Goal: Task Accomplishment & Management: Use online tool/utility

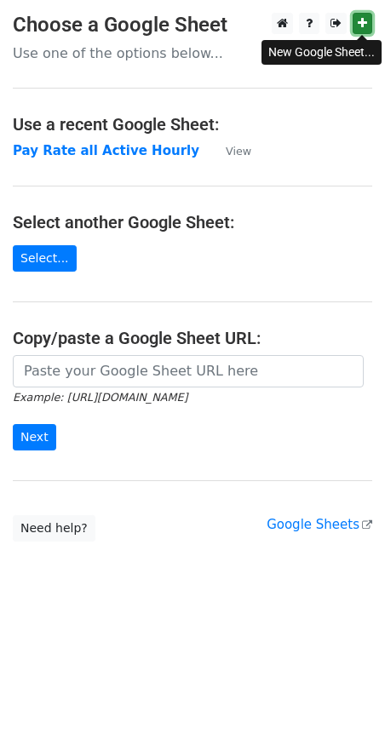
click at [363, 20] on icon at bounding box center [361, 23] width 9 height 12
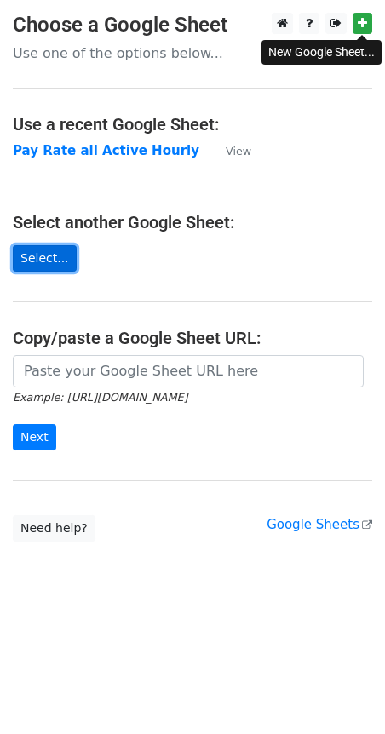
click at [32, 256] on link "Select..." at bounding box center [45, 258] width 64 height 26
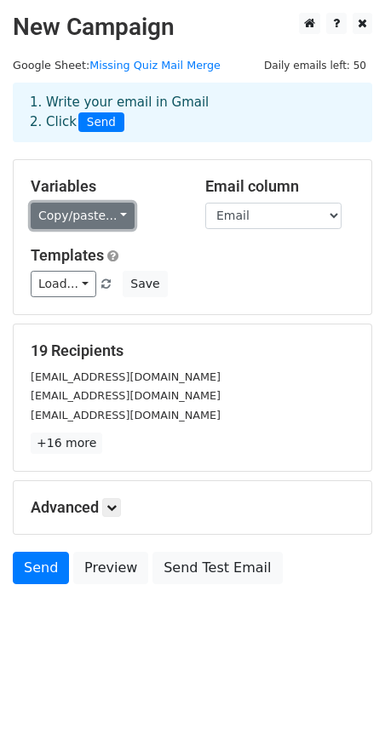
click at [115, 214] on link "Copy/paste..." at bounding box center [83, 216] width 104 height 26
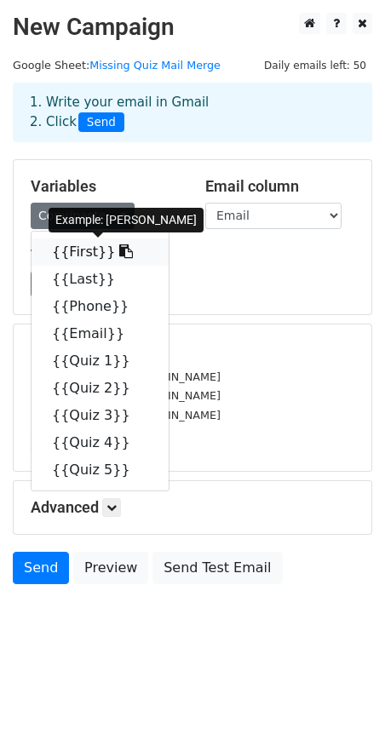
click at [119, 251] on icon at bounding box center [126, 251] width 14 height 14
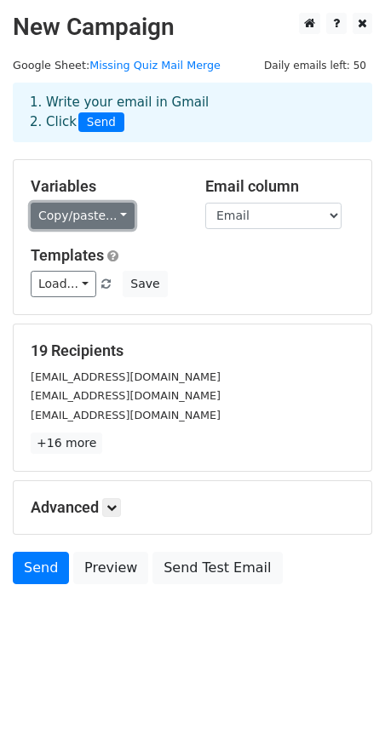
click at [119, 215] on link "Copy/paste..." at bounding box center [83, 216] width 104 height 26
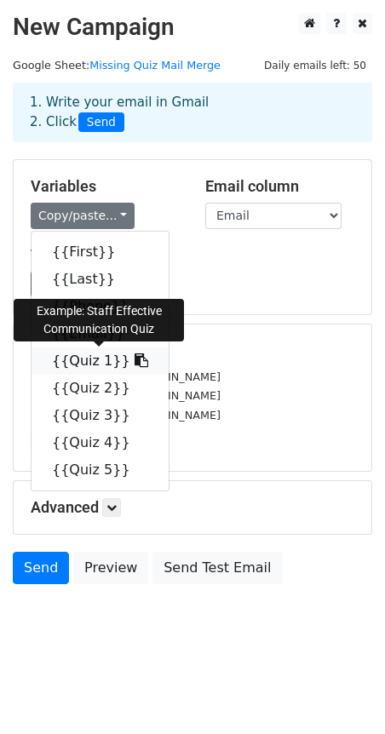
click at [92, 359] on link "{{Quiz 1}}" at bounding box center [99, 360] width 137 height 27
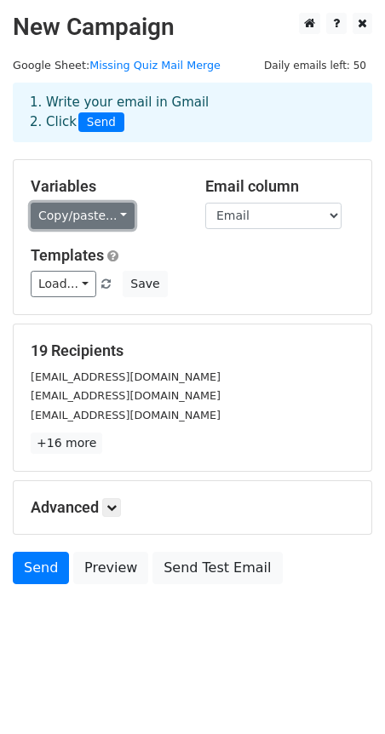
click at [115, 213] on link "Copy/paste..." at bounding box center [83, 216] width 104 height 26
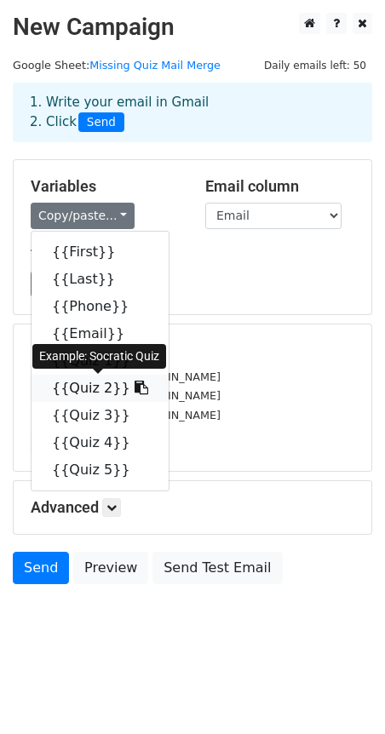
click at [134, 386] on icon at bounding box center [141, 387] width 14 height 14
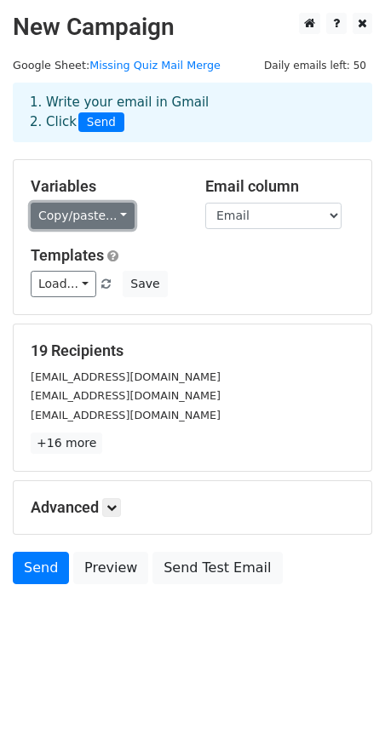
click at [115, 218] on link "Copy/paste..." at bounding box center [83, 216] width 104 height 26
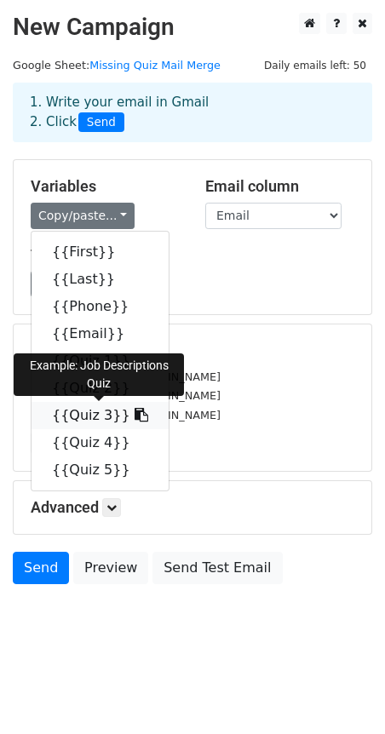
click at [86, 414] on link "{{Quiz 3}}" at bounding box center [99, 415] width 137 height 27
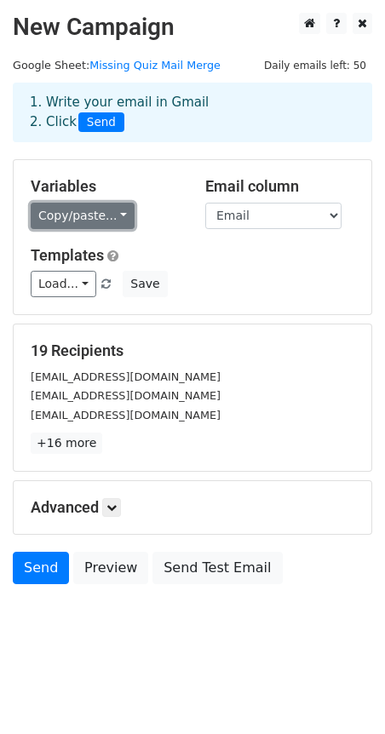
click at [113, 214] on link "Copy/paste..." at bounding box center [83, 216] width 104 height 26
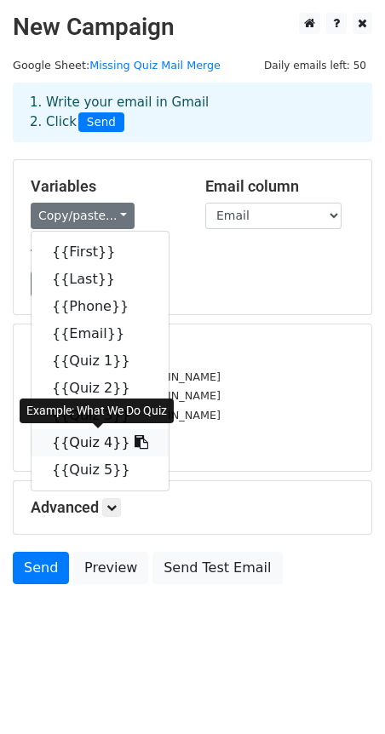
click at [134, 444] on icon at bounding box center [141, 442] width 14 height 14
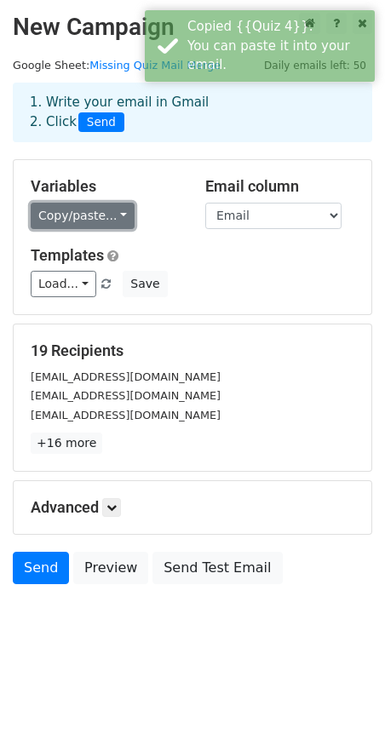
click at [111, 214] on link "Copy/paste..." at bounding box center [83, 216] width 104 height 26
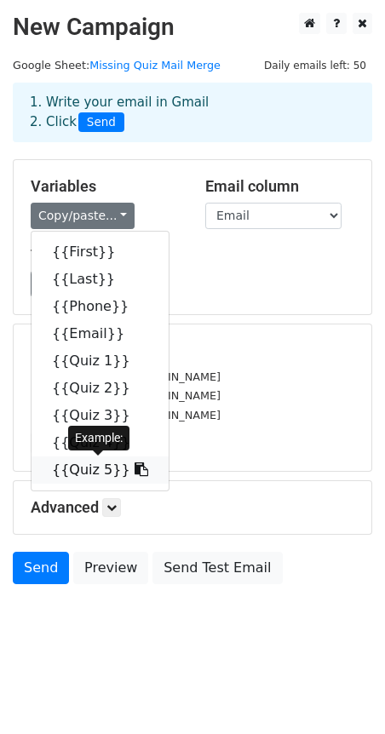
click at [134, 470] on icon at bounding box center [141, 469] width 14 height 14
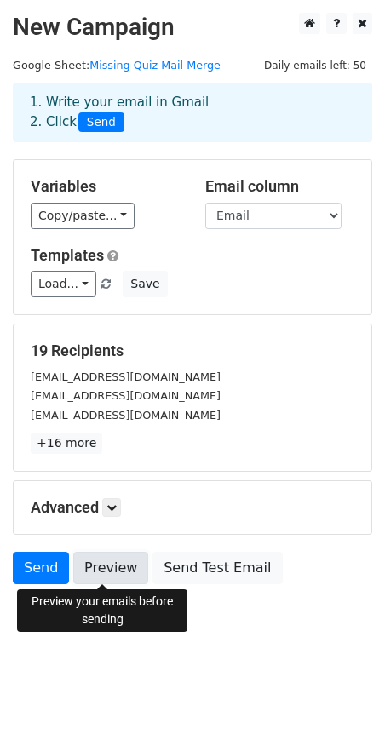
click at [111, 569] on link "Preview" at bounding box center [110, 567] width 75 height 32
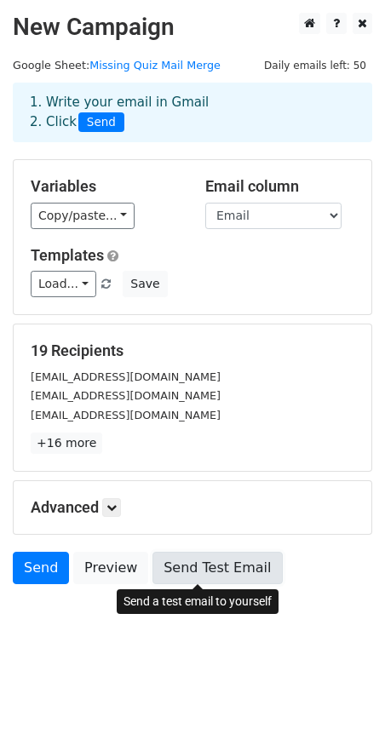
click at [194, 570] on link "Send Test Email" at bounding box center [216, 567] width 129 height 32
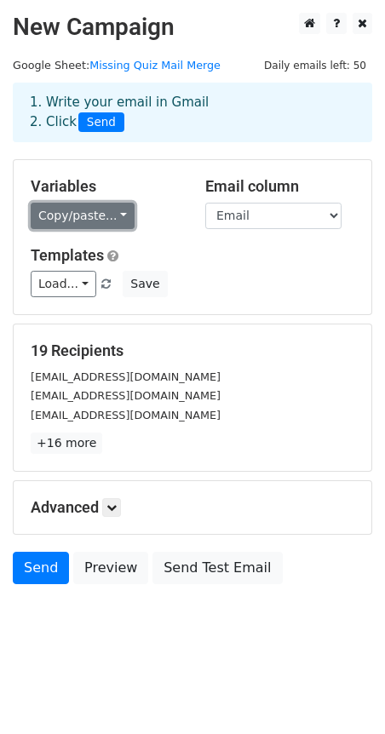
click at [113, 214] on link "Copy/paste..." at bounding box center [83, 216] width 104 height 26
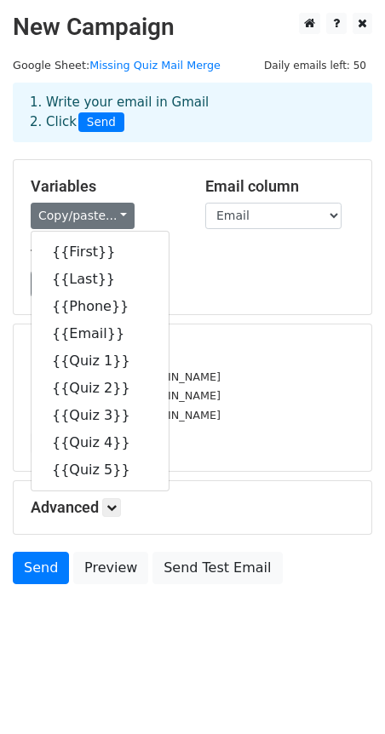
click at [231, 243] on div "Variables Copy/paste... {{First}} {{Last}} {{Phone}} {{Email}} {{Quiz 1}} {{Qui…" at bounding box center [192, 237] width 357 height 154
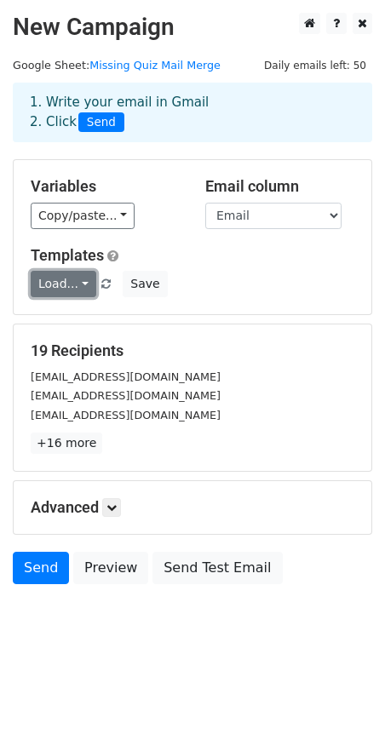
click at [77, 283] on link "Load..." at bounding box center [64, 284] width 66 height 26
click at [261, 271] on div "Load... No templates saved Save" at bounding box center [192, 284] width 349 height 26
click at [112, 504] on icon at bounding box center [111, 507] width 10 height 10
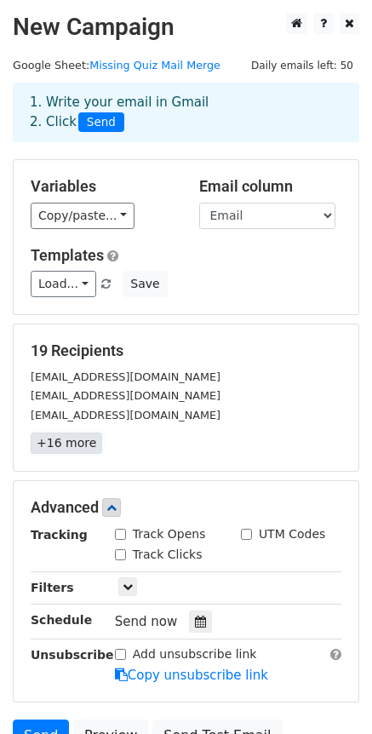
click at [73, 447] on link "+16 more" at bounding box center [66, 442] width 71 height 21
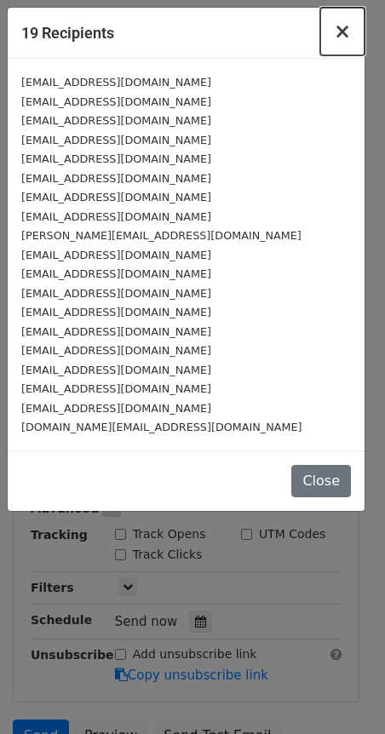
click at [342, 36] on span "×" at bounding box center [342, 32] width 17 height 24
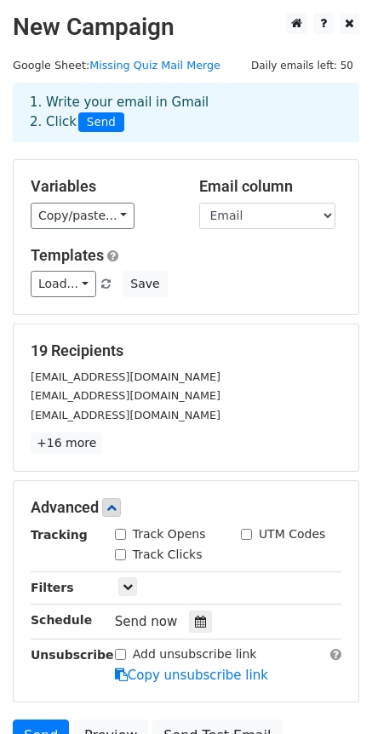
scroll to position [162, 0]
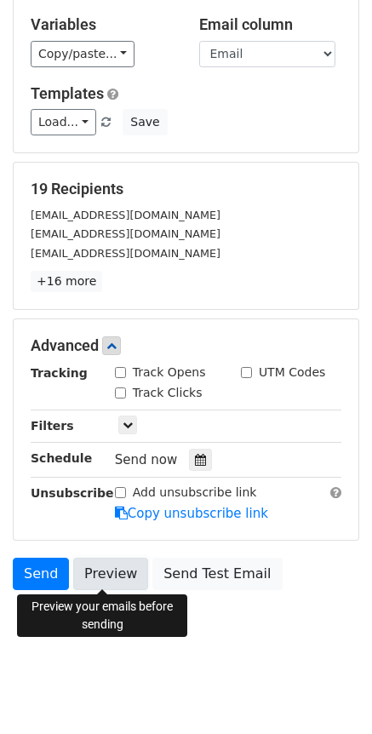
click at [96, 572] on link "Preview" at bounding box center [110, 573] width 75 height 32
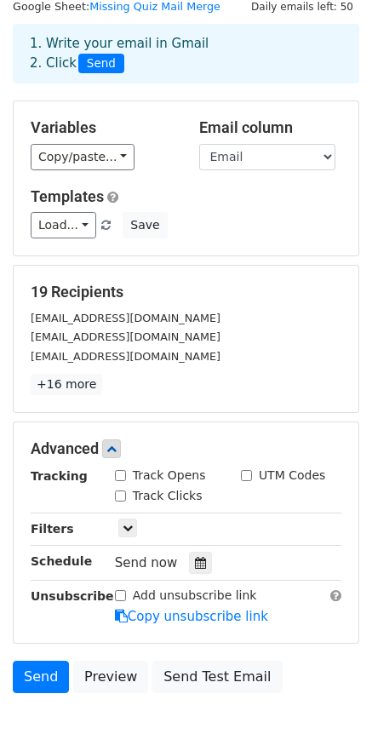
scroll to position [0, 0]
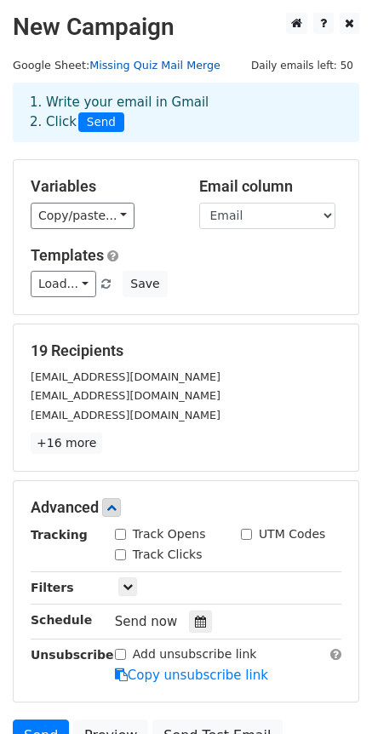
click at [129, 61] on link "Missing Quiz Mail Merge" at bounding box center [154, 65] width 131 height 13
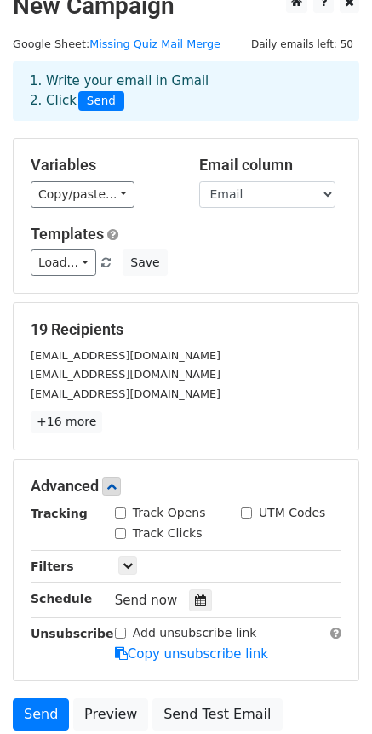
scroll to position [142, 0]
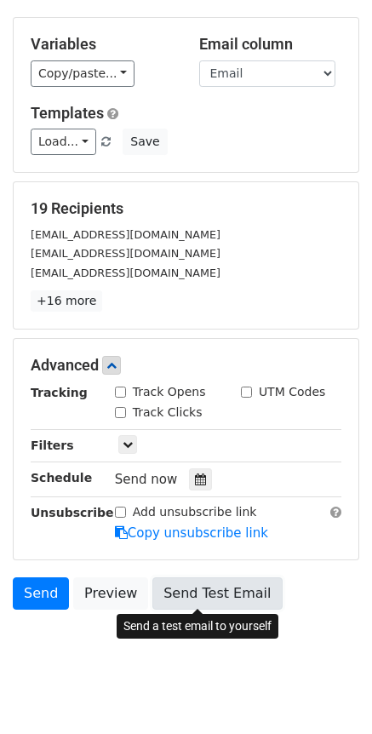
click at [201, 592] on link "Send Test Email" at bounding box center [216, 593] width 129 height 32
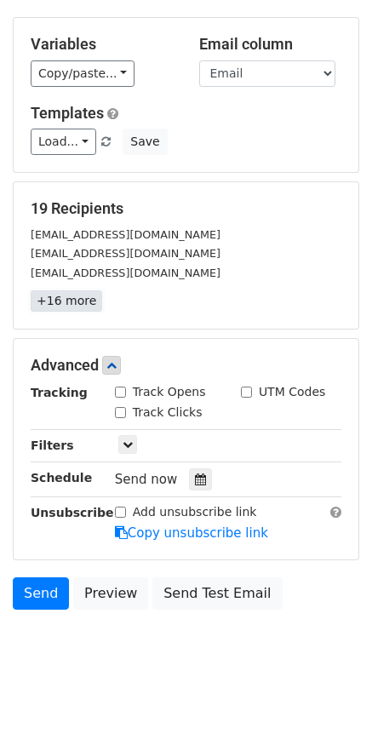
click at [66, 301] on link "+16 more" at bounding box center [66, 300] width 71 height 21
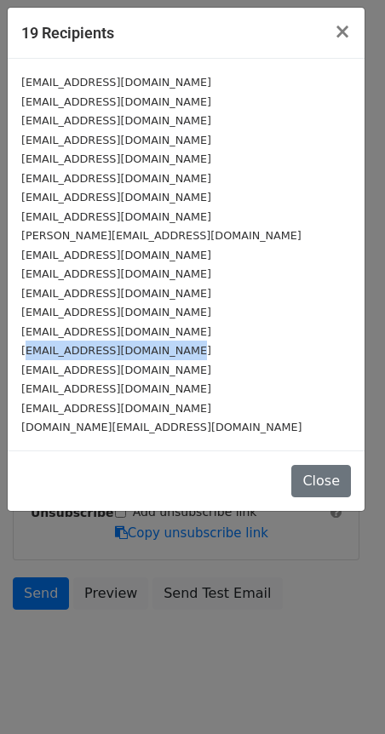
drag, startPoint x: 26, startPoint y: 349, endPoint x: 188, endPoint y: 351, distance: 162.6
click at [188, 351] on div "snigdha9ratnakara@gmail.com" at bounding box center [185, 350] width 329 height 20
click at [191, 351] on div "snigdha9ratnakara@gmail.com" at bounding box center [185, 350] width 329 height 20
drag, startPoint x: 180, startPoint y: 351, endPoint x: 14, endPoint y: 351, distance: 165.9
click at [14, 351] on div "charlestantillo@gmail.com cookiegrimes@gmail.com deanbowlerchs@gmail.com herman…" at bounding box center [186, 254] width 357 height 391
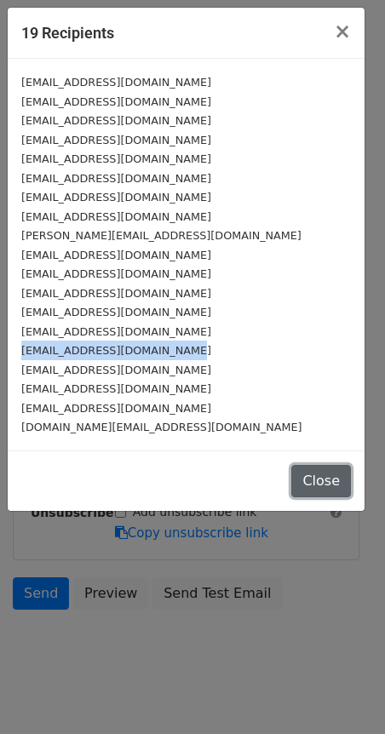
click at [338, 481] on button "Close" at bounding box center [321, 481] width 60 height 32
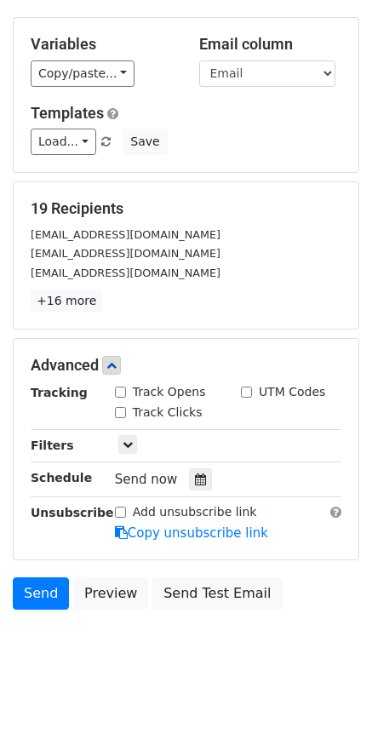
click at [118, 272] on small "[EMAIL_ADDRESS][DOMAIN_NAME]" at bounding box center [126, 272] width 190 height 13
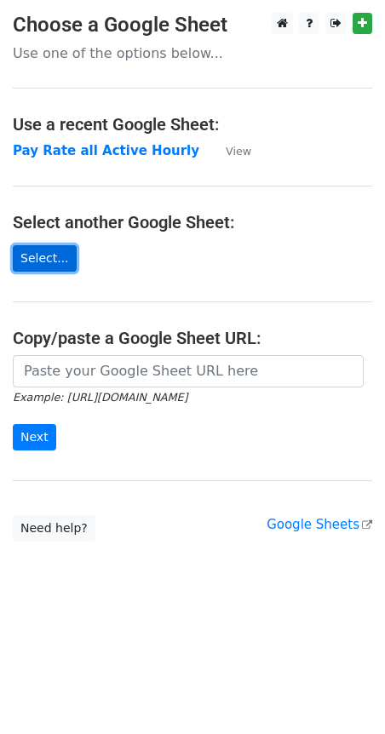
click at [37, 262] on link "Select..." at bounding box center [45, 258] width 64 height 26
click at [35, 252] on link "Select..." at bounding box center [45, 258] width 64 height 26
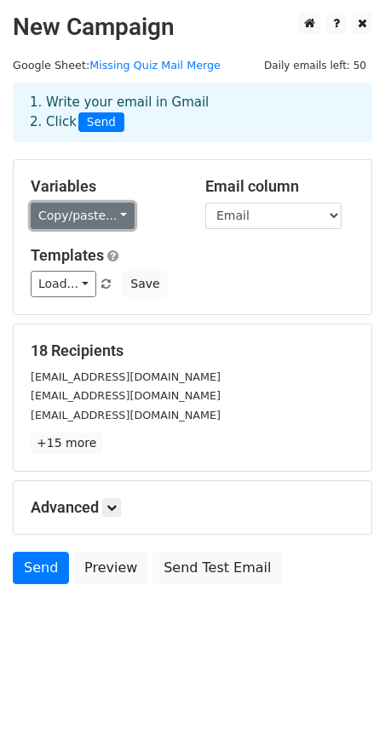
click at [78, 218] on link "Copy/paste..." at bounding box center [83, 216] width 104 height 26
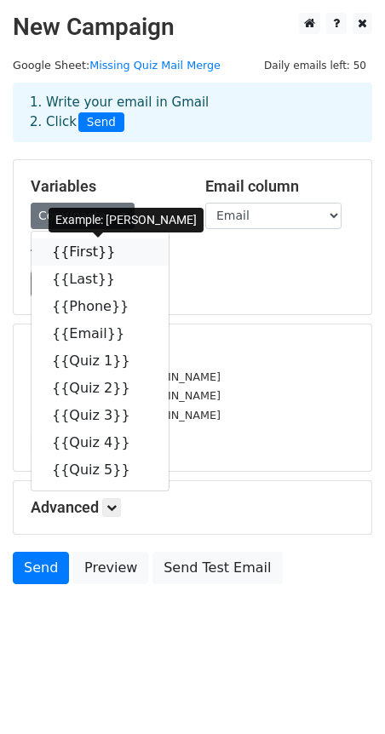
click at [119, 249] on icon at bounding box center [126, 251] width 14 height 14
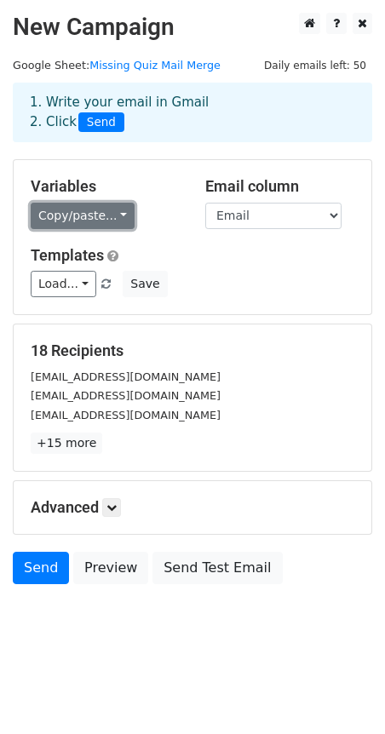
click at [111, 216] on link "Copy/paste..." at bounding box center [83, 216] width 104 height 26
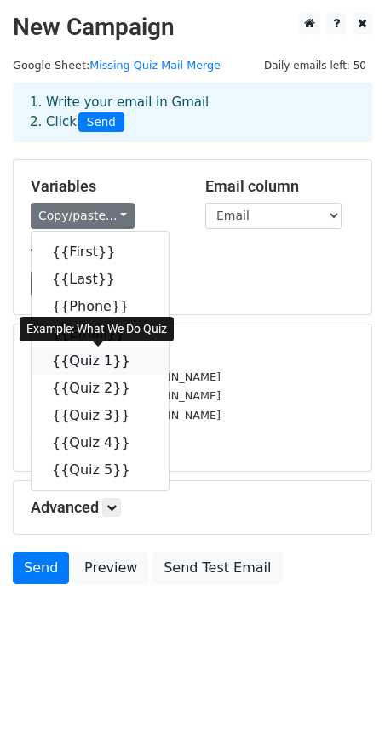
drag, startPoint x: 117, startPoint y: 360, endPoint x: 103, endPoint y: 356, distance: 14.3
click at [134, 360] on icon at bounding box center [141, 360] width 14 height 14
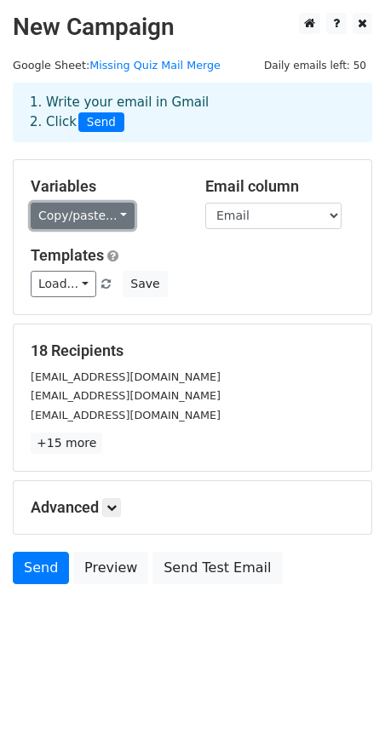
click at [112, 220] on link "Copy/paste..." at bounding box center [83, 216] width 104 height 26
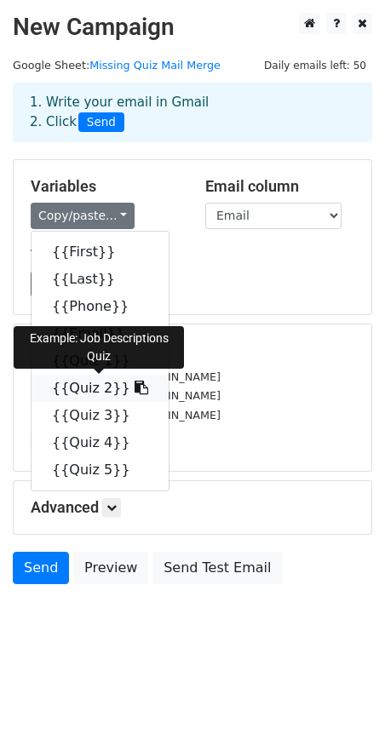
click at [134, 389] on icon at bounding box center [141, 387] width 14 height 14
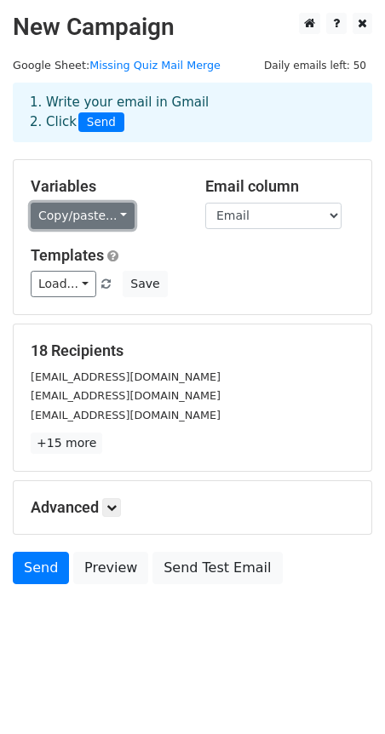
click at [109, 214] on link "Copy/paste..." at bounding box center [83, 216] width 104 height 26
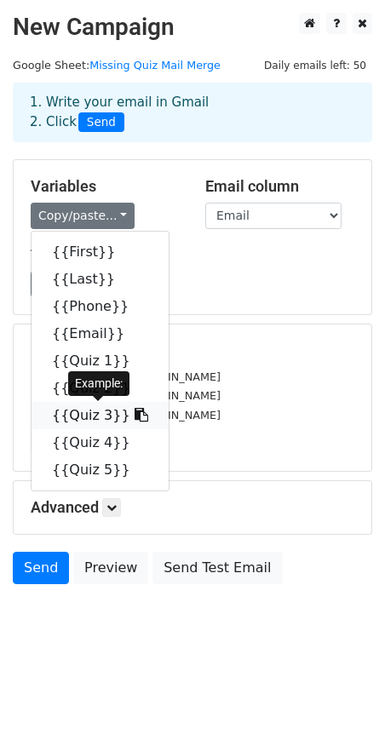
click at [134, 415] on icon at bounding box center [141, 415] width 14 height 14
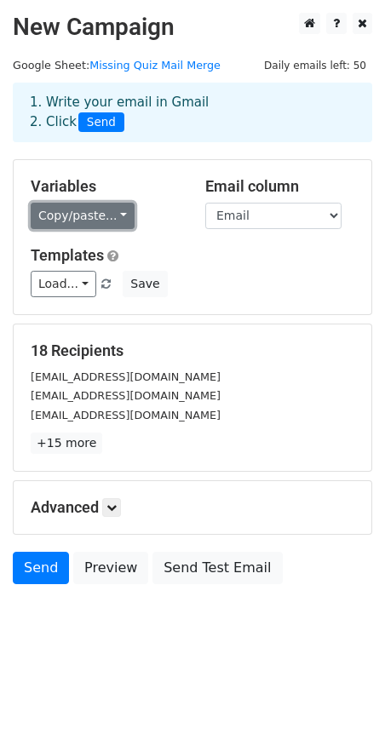
click at [111, 219] on link "Copy/paste..." at bounding box center [83, 216] width 104 height 26
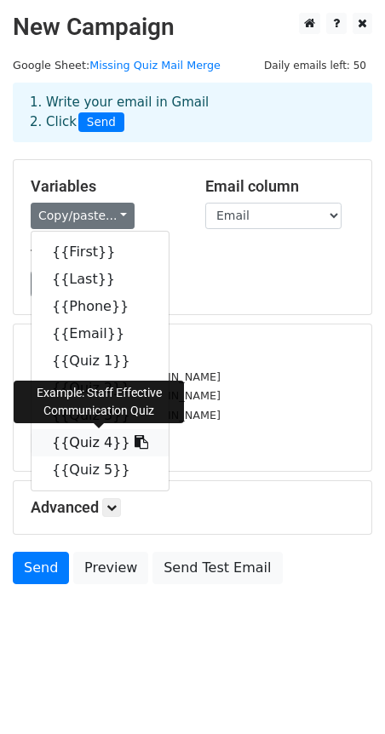
click at [134, 440] on icon at bounding box center [141, 442] width 14 height 14
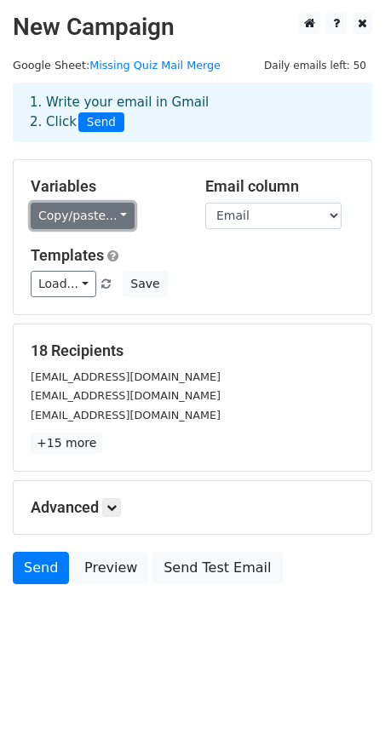
click at [111, 216] on link "Copy/paste..." at bounding box center [83, 216] width 104 height 26
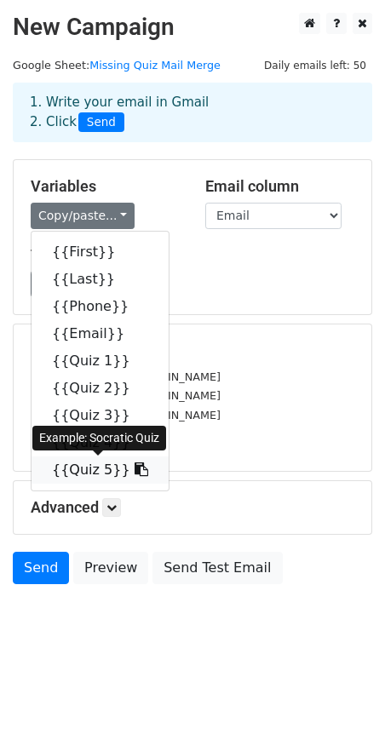
click at [134, 468] on icon at bounding box center [141, 469] width 14 height 14
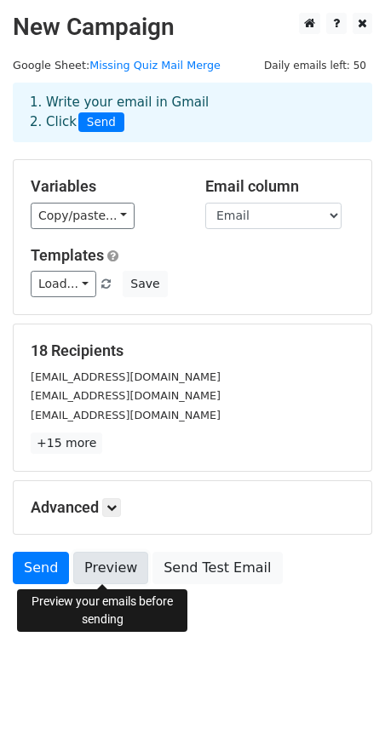
click at [115, 567] on link "Preview" at bounding box center [110, 567] width 75 height 32
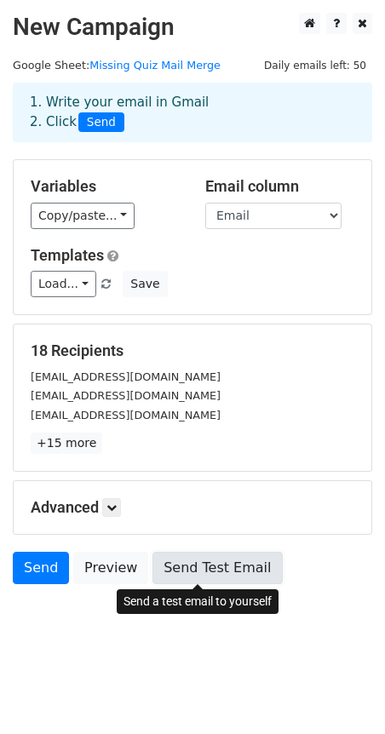
click at [202, 562] on link "Send Test Email" at bounding box center [216, 567] width 129 height 32
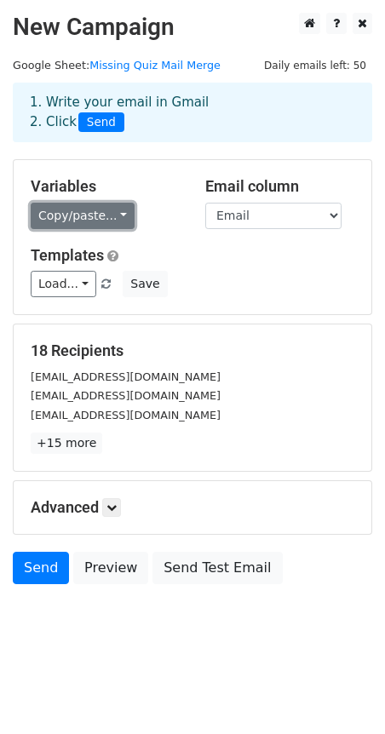
click at [117, 214] on link "Copy/paste..." at bounding box center [83, 216] width 104 height 26
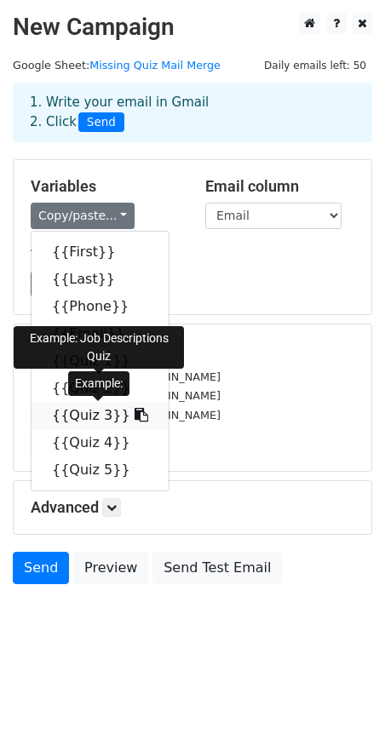
click at [73, 414] on link "{{Quiz 3}}" at bounding box center [99, 415] width 137 height 27
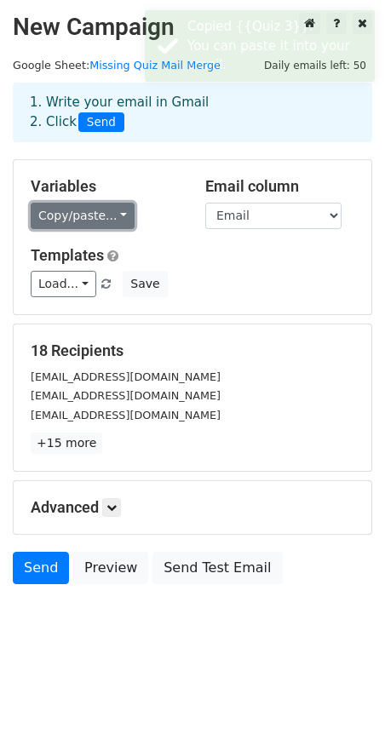
click at [112, 212] on link "Copy/paste..." at bounding box center [83, 216] width 104 height 26
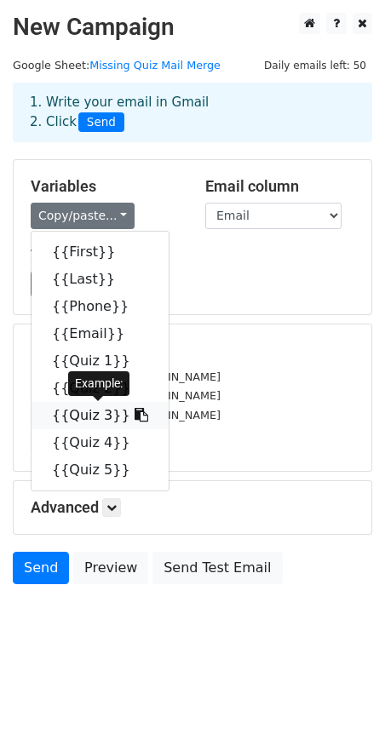
click at [84, 413] on link "{{Quiz 3}}" at bounding box center [99, 415] width 137 height 27
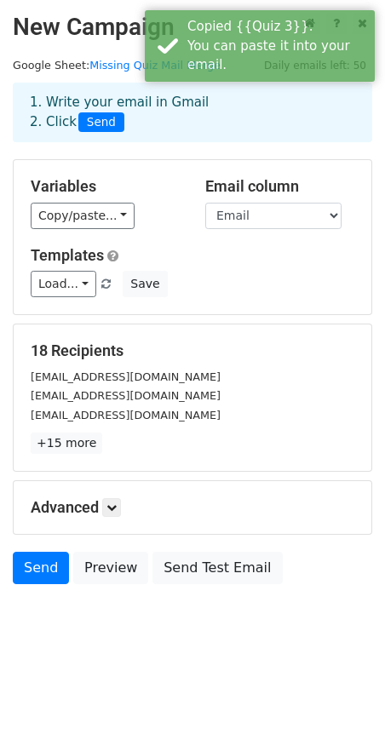
drag, startPoint x: 84, startPoint y: 413, endPoint x: 49, endPoint y: 243, distance: 173.1
click at [49, 243] on div "Variables Copy/paste... {{First}} {{Last}} {{Phone}} {{Email}} {{Quiz 1}} {{Qui…" at bounding box center [192, 237] width 357 height 154
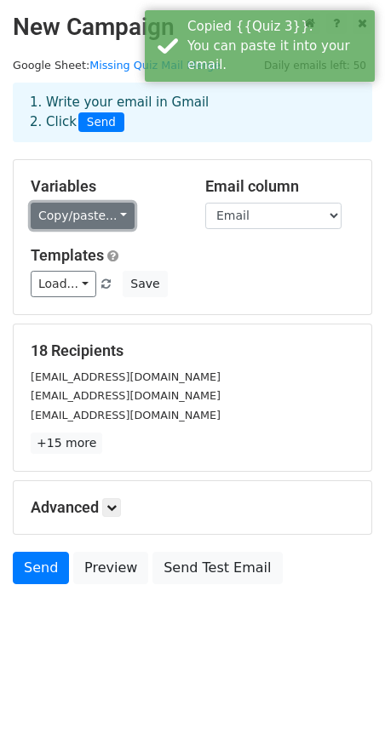
click at [108, 214] on link "Copy/paste..." at bounding box center [83, 216] width 104 height 26
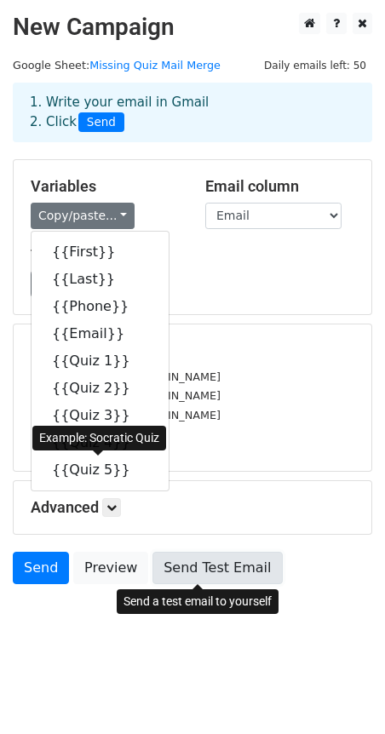
click at [204, 568] on link "Send Test Email" at bounding box center [216, 567] width 129 height 32
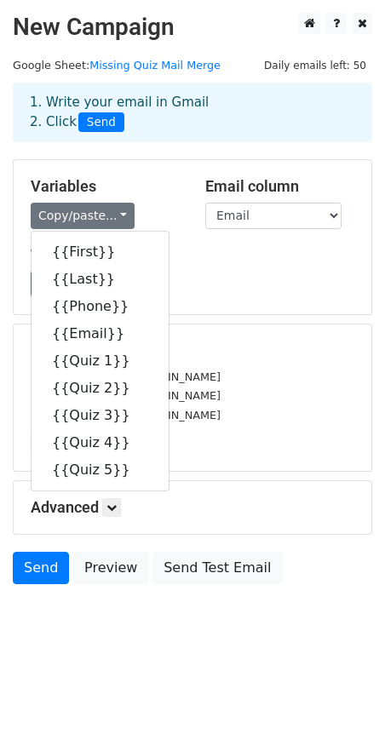
click at [233, 310] on div "Variables Copy/paste... {{First}} {{Last}} {{Phone}} {{Email}} {{Quiz 1}} {{Qui…" at bounding box center [192, 237] width 357 height 154
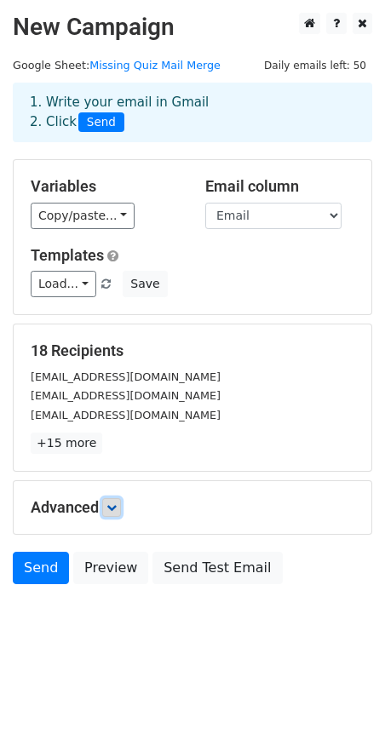
click at [110, 504] on icon at bounding box center [111, 507] width 10 height 10
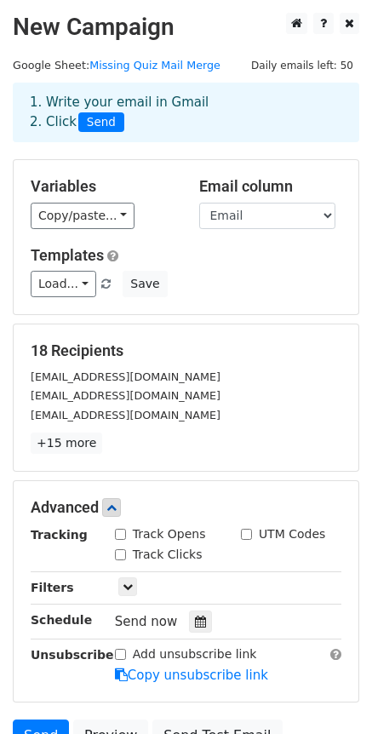
click at [116, 529] on input "Track Opens" at bounding box center [120, 533] width 11 height 11
checkbox input "true"
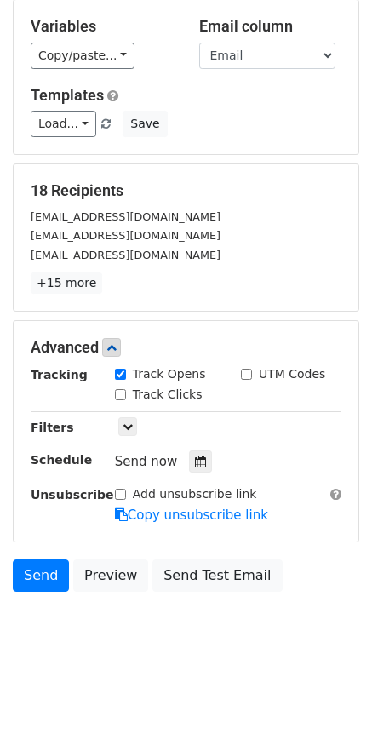
scroll to position [162, 0]
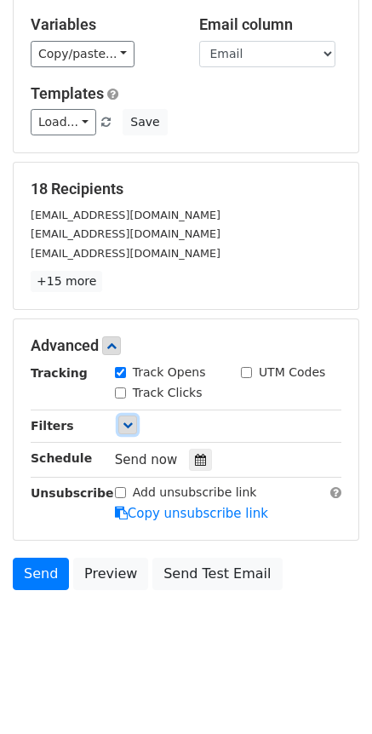
click at [125, 423] on icon at bounding box center [128, 425] width 10 height 10
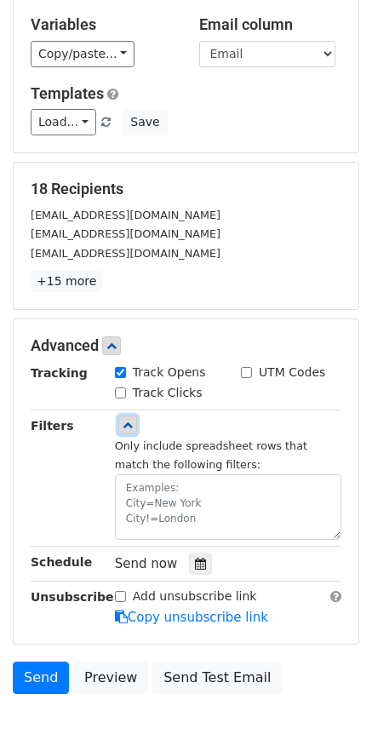
scroll to position [266, 0]
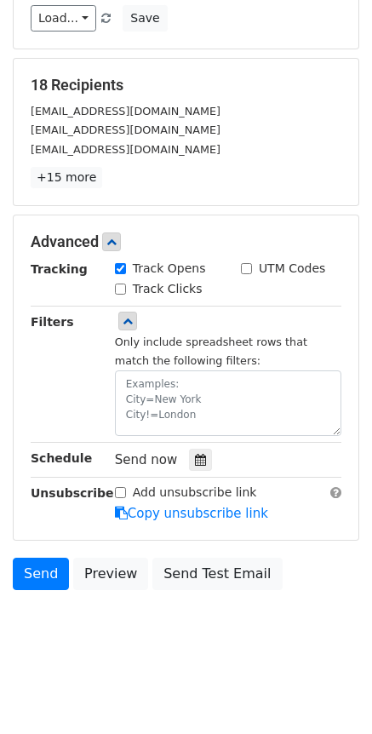
click at [115, 487] on input "Add unsubscribe link" at bounding box center [120, 492] width 11 height 11
checkbox input "true"
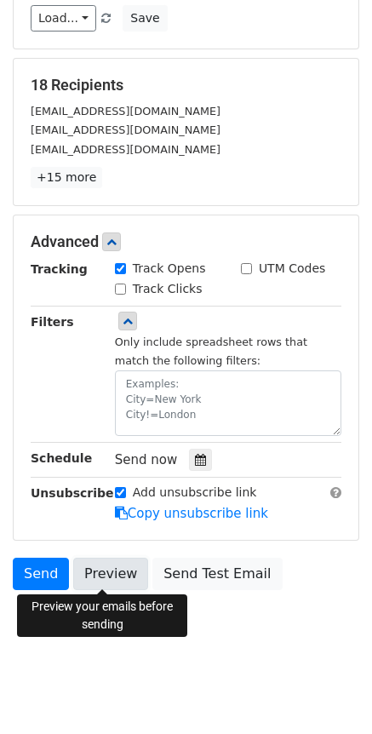
click at [106, 568] on link "Preview" at bounding box center [110, 573] width 75 height 32
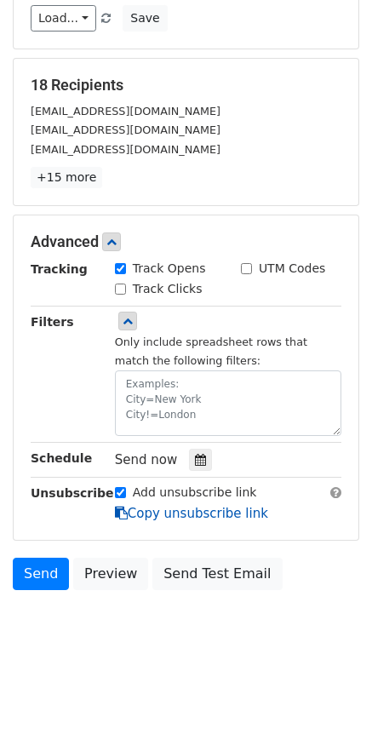
click at [172, 511] on link "Copy unsubscribe link" at bounding box center [191, 513] width 153 height 15
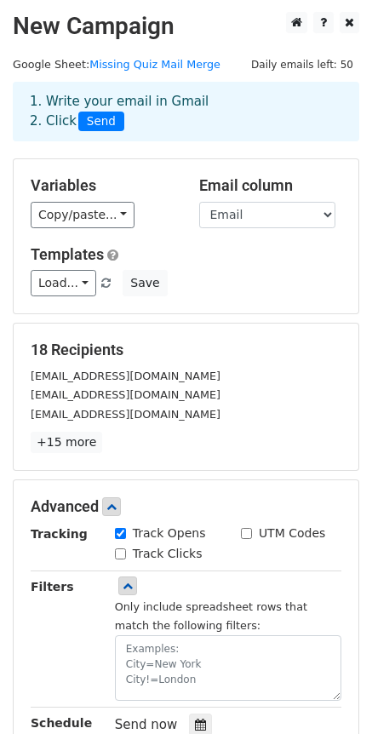
scroll to position [0, 0]
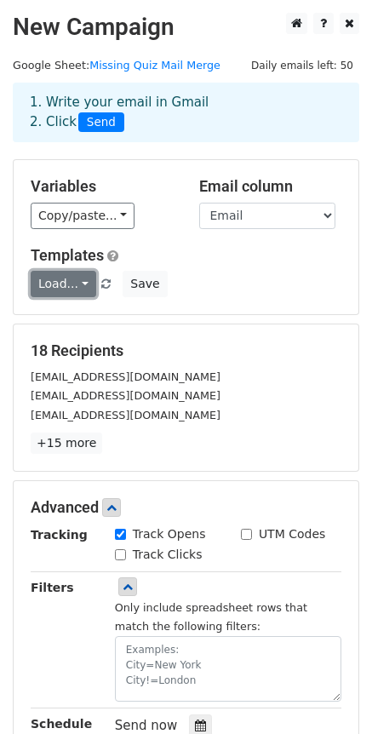
click at [83, 283] on link "Load..." at bounding box center [64, 284] width 66 height 26
click at [268, 277] on div "Load... No templates saved Save" at bounding box center [186, 284] width 336 height 26
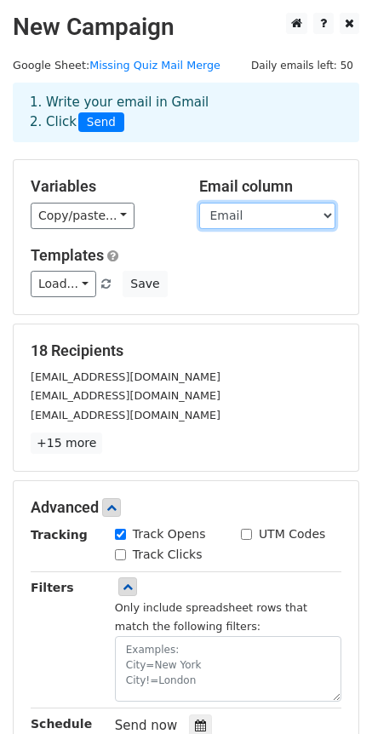
click at [323, 212] on select "First Last Phone Email Quiz 1 Quiz 2 Quiz 3 Quiz 4 Quiz 5" at bounding box center [267, 216] width 136 height 26
